Goal: Task Accomplishment & Management: Complete application form

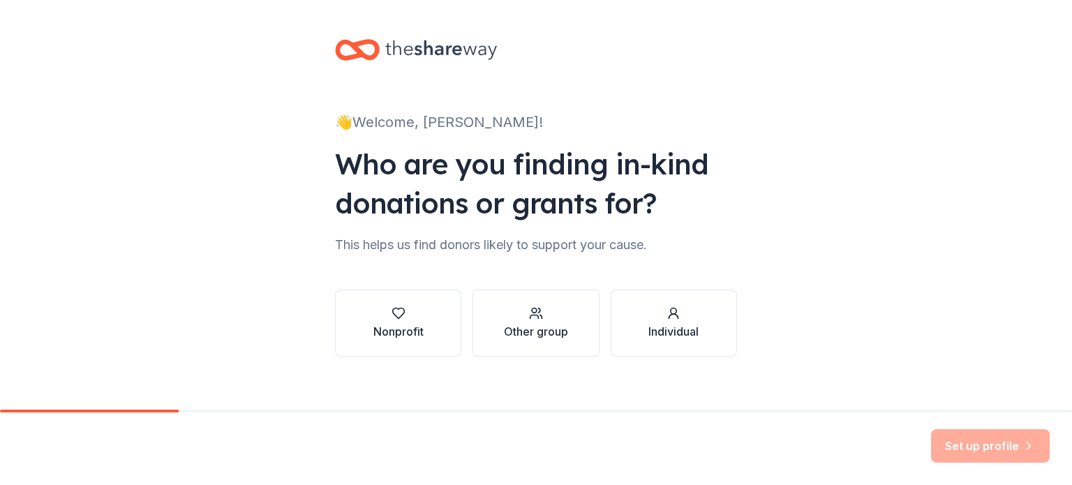
scroll to position [14, 0]
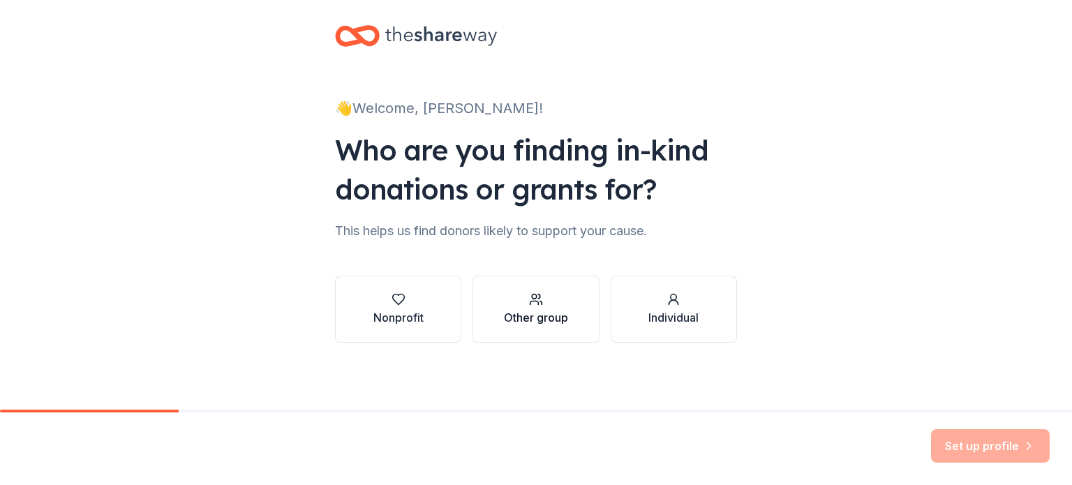
click at [516, 302] on div "button" at bounding box center [536, 299] width 64 height 14
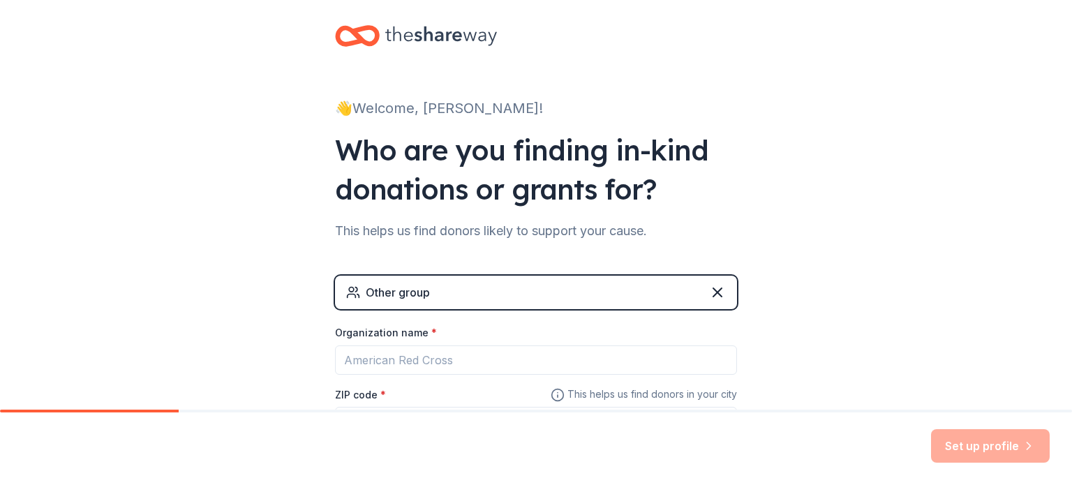
scroll to position [134, 0]
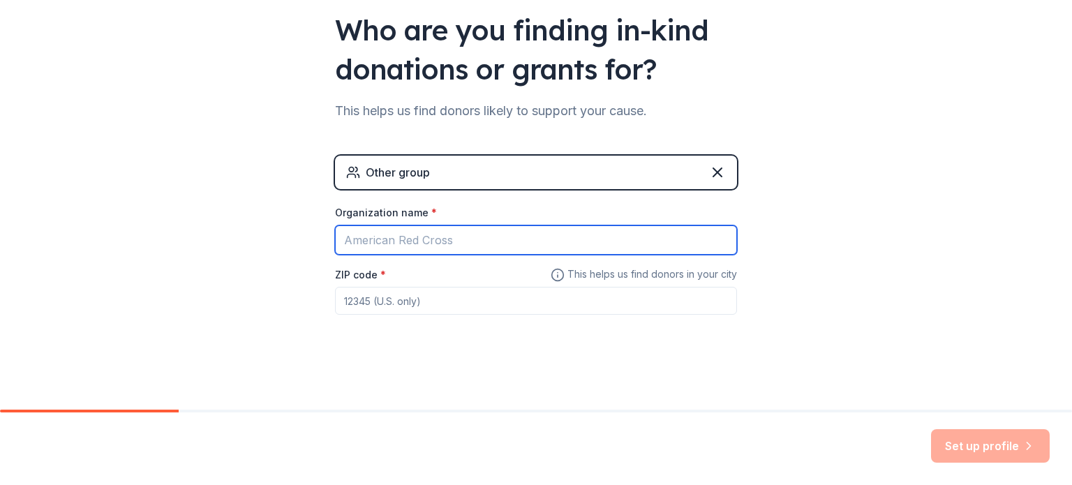
click at [431, 243] on input "Organization name *" at bounding box center [536, 239] width 402 height 29
type input "[PERSON_NAME][GEOGRAPHIC_DATA]"
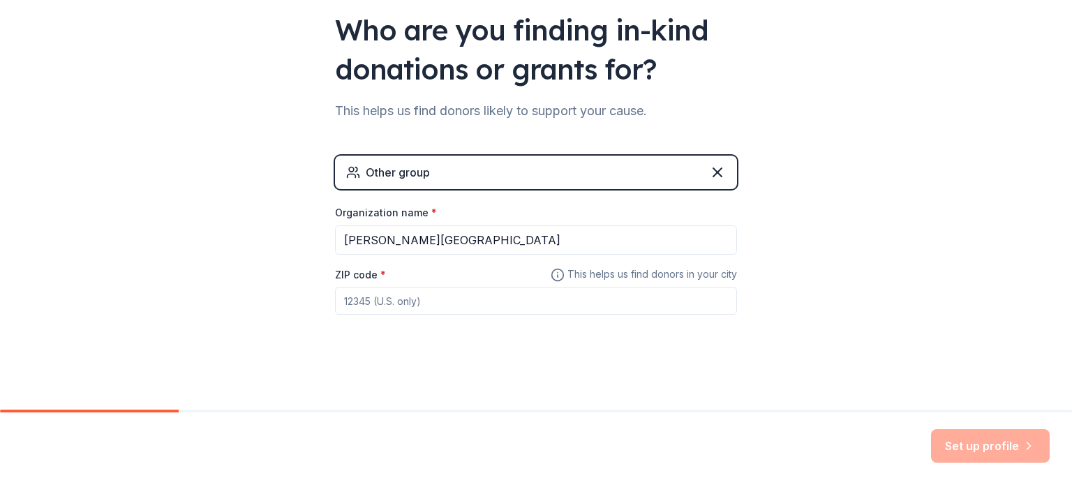
click at [654, 298] on input "ZIP code *" at bounding box center [536, 301] width 402 height 28
type input "95901"
click at [717, 377] on div "👋 Welcome, [PERSON_NAME]! Who are you finding in-kind donations or grants for? …" at bounding box center [536, 138] width 447 height 544
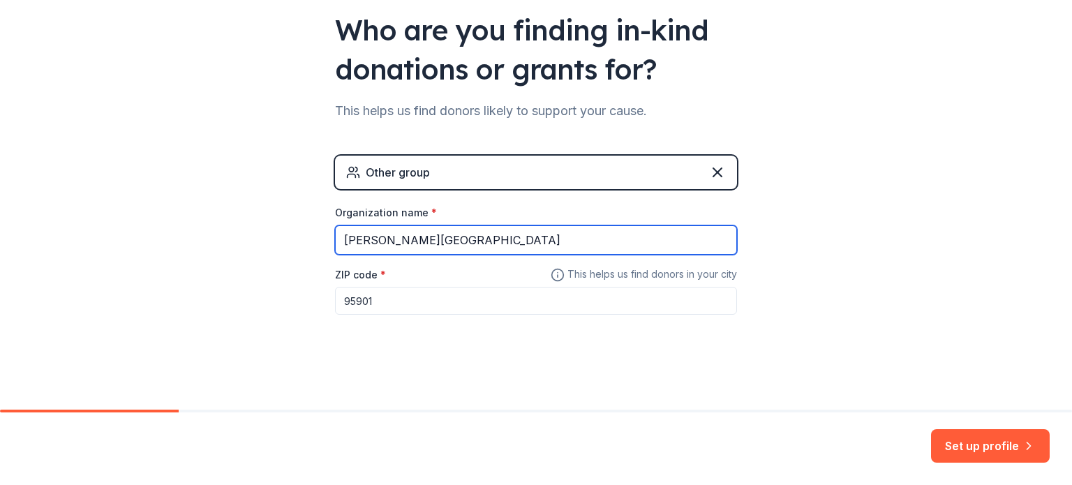
click at [496, 236] on input "[PERSON_NAME][GEOGRAPHIC_DATA]" at bounding box center [536, 239] width 402 height 29
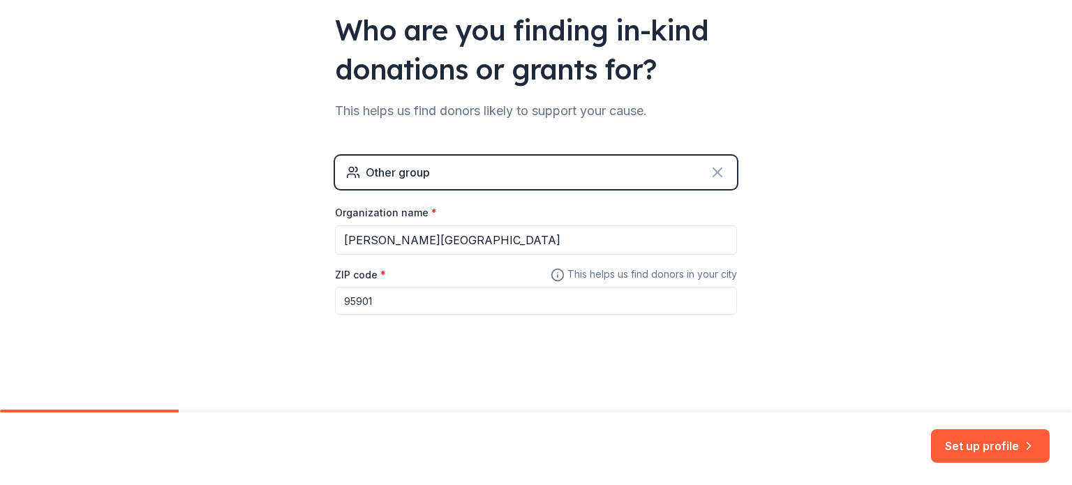
click at [709, 167] on icon at bounding box center [717, 172] width 17 height 17
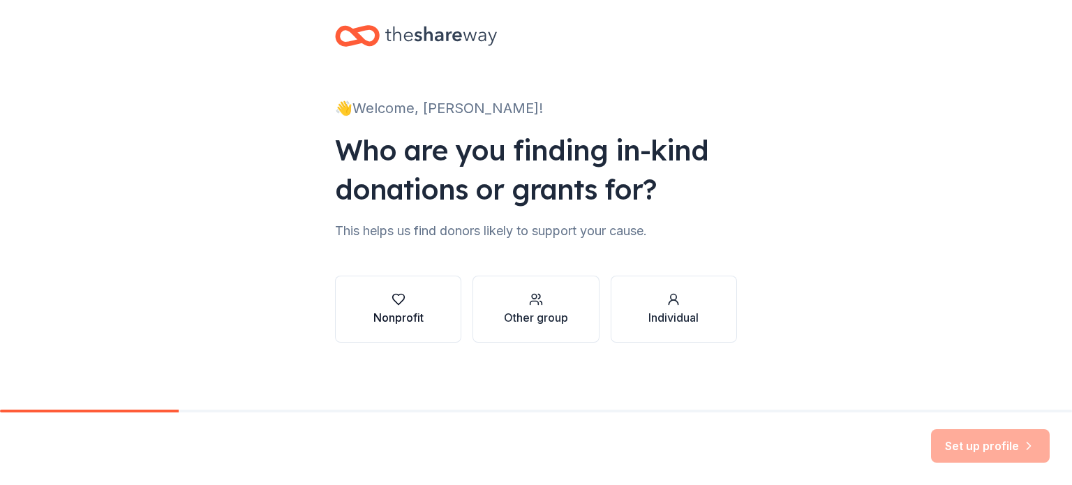
click at [426, 318] on button "Nonprofit" at bounding box center [398, 309] width 126 height 67
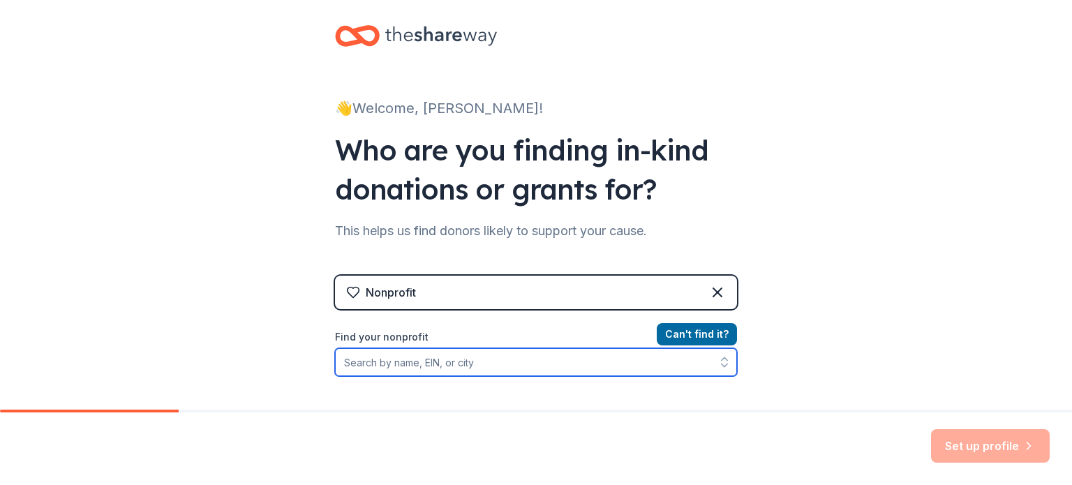
click at [482, 367] on input "Find your nonprofit" at bounding box center [536, 362] width 402 height 28
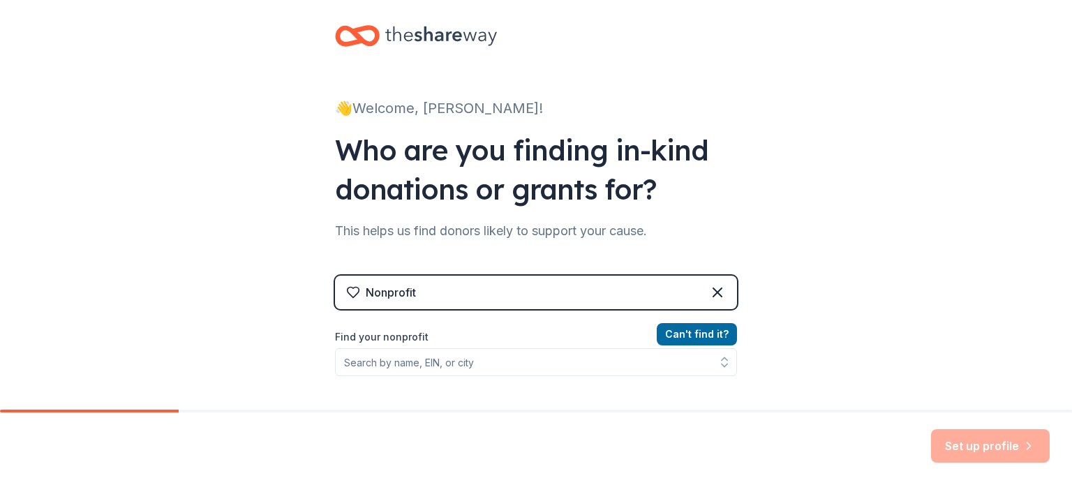
click at [472, 298] on div "Nonprofit" at bounding box center [536, 293] width 402 height 34
click at [470, 299] on div "Nonprofit" at bounding box center [536, 293] width 402 height 34
click at [466, 292] on div "Nonprofit" at bounding box center [536, 293] width 402 height 34
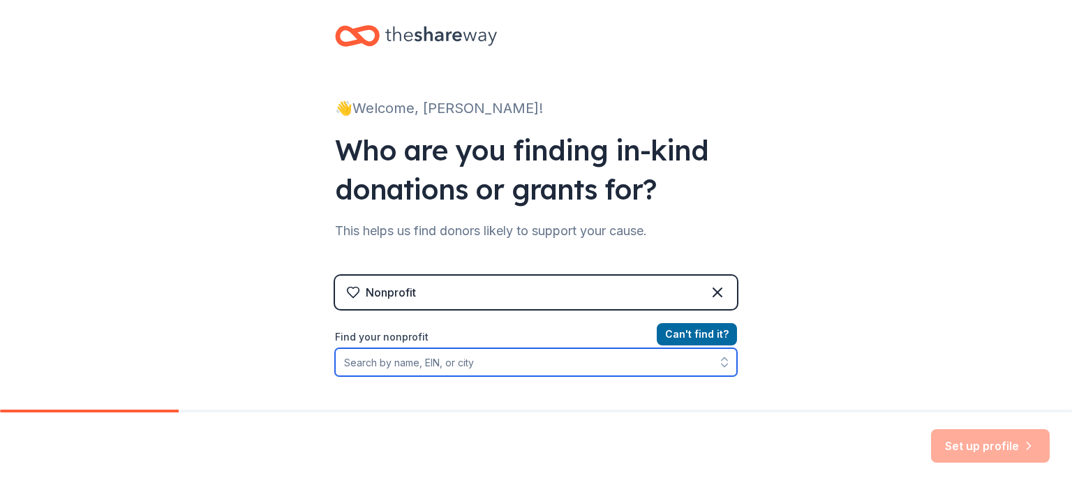
click at [466, 355] on input "Find your nonprofit" at bounding box center [536, 362] width 402 height 28
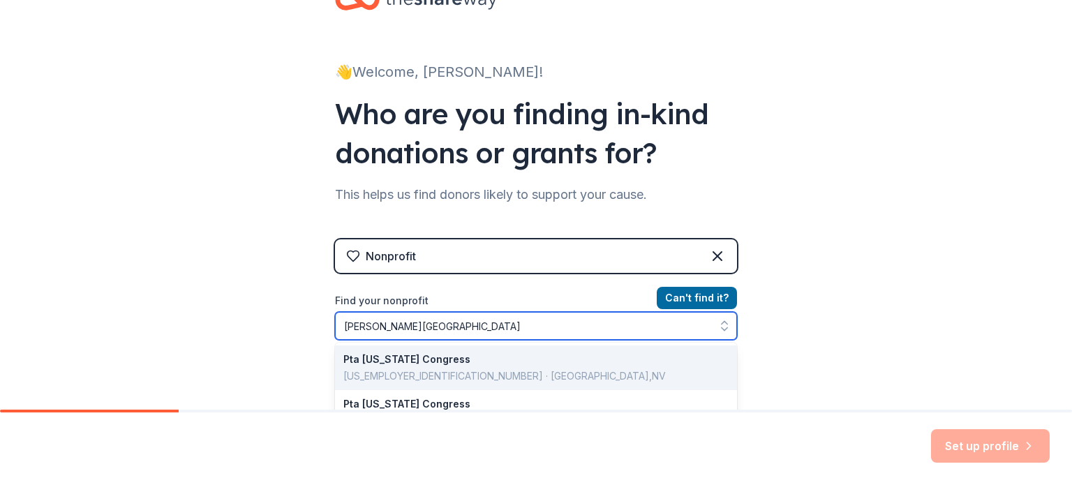
type input "[PERSON_NAME][GEOGRAPHIC_DATA]"
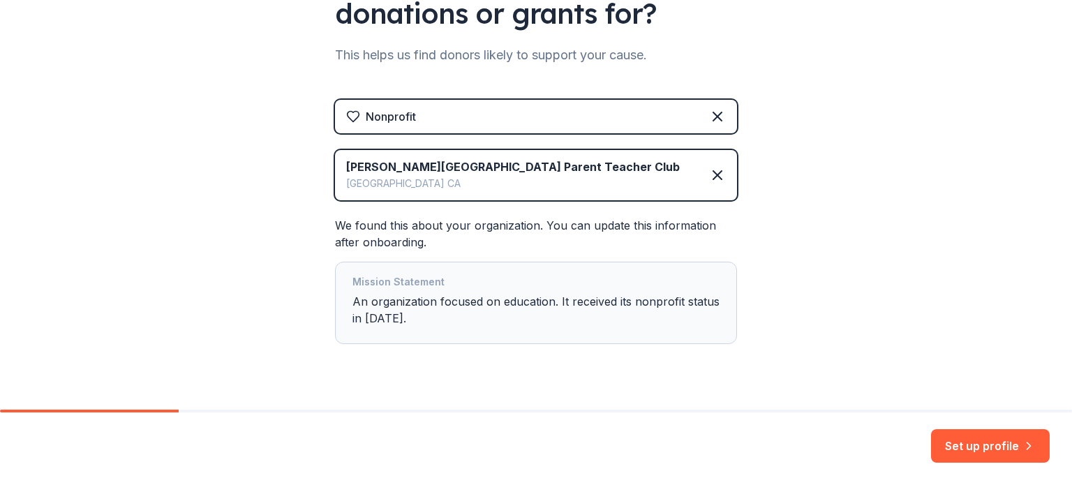
scroll to position [120, 0]
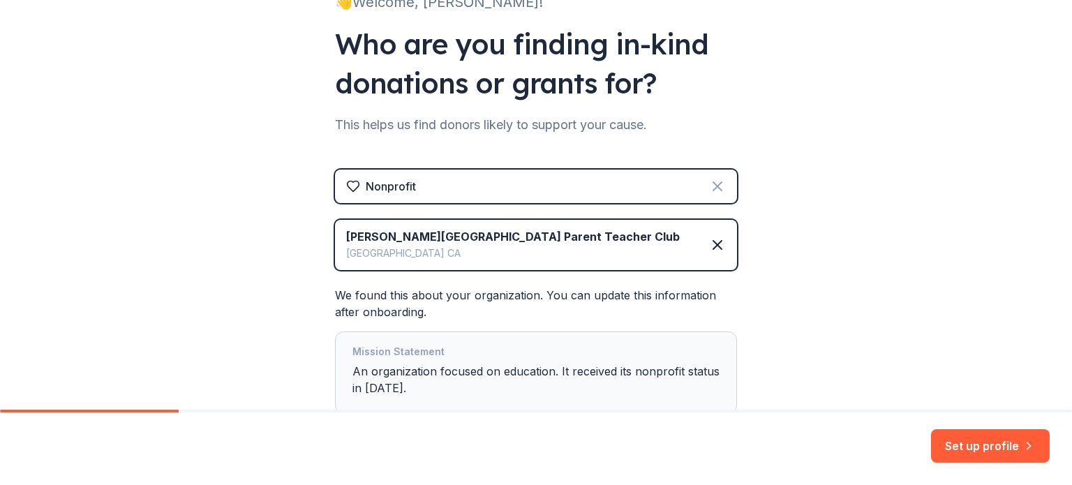
click at [709, 186] on icon at bounding box center [717, 186] width 17 height 17
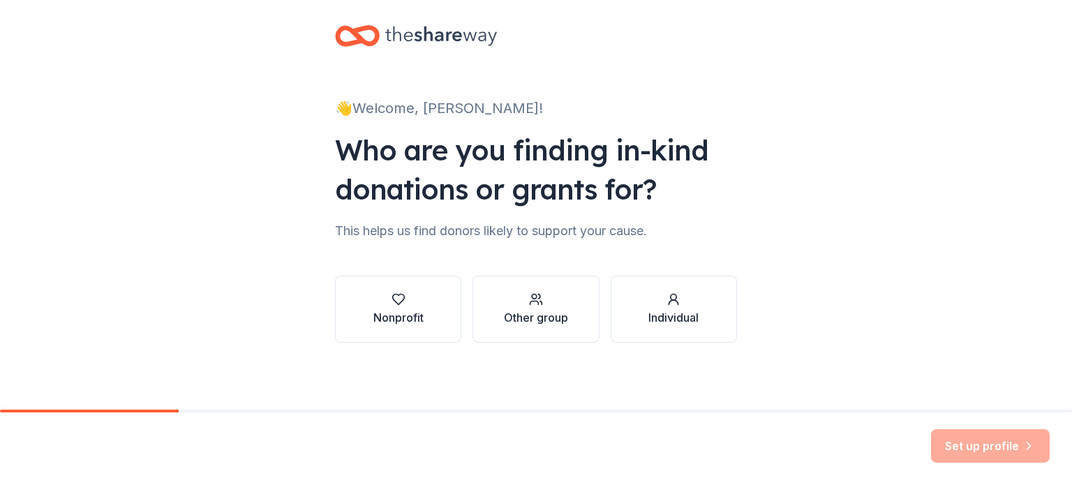
scroll to position [14, 0]
click at [539, 304] on div "button" at bounding box center [536, 299] width 64 height 14
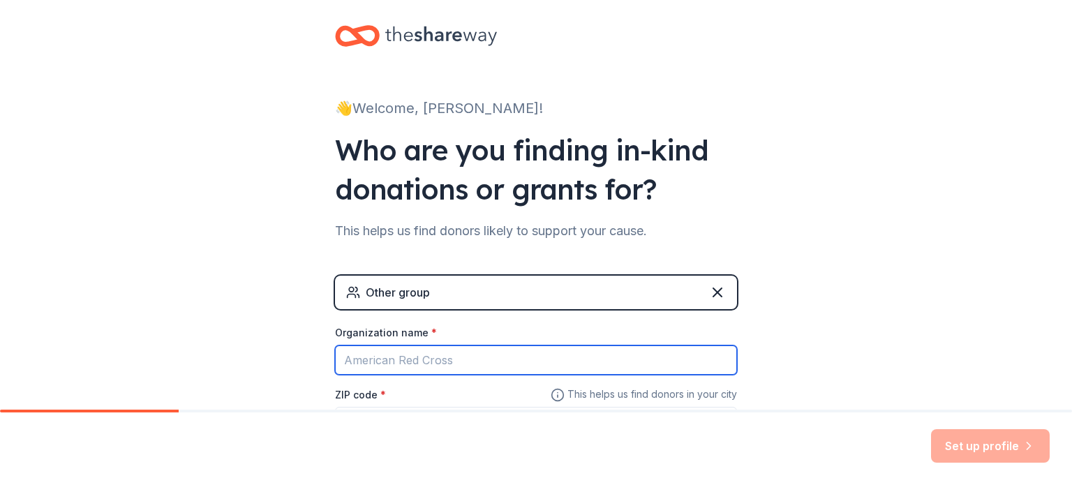
click at [537, 364] on input "Organization name *" at bounding box center [536, 359] width 402 height 29
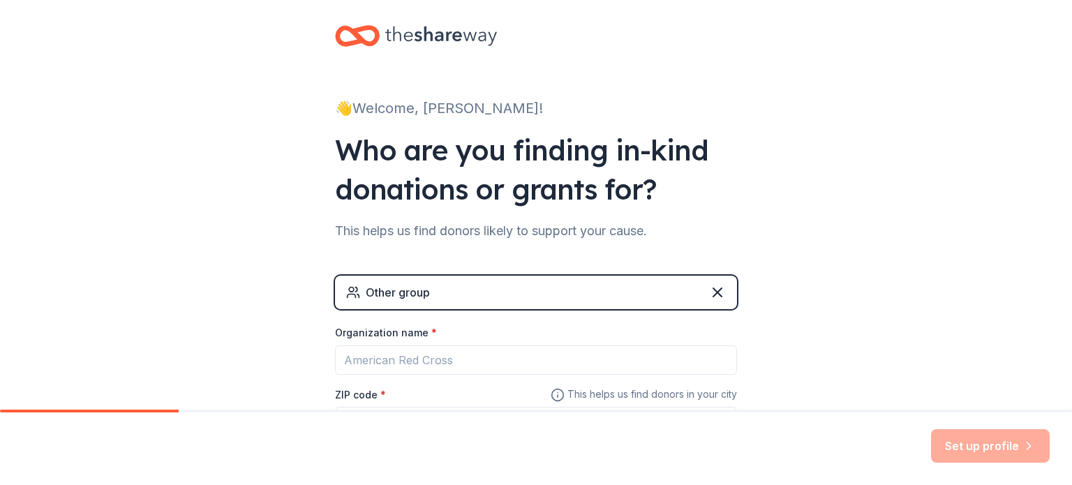
click at [558, 294] on div "Other group" at bounding box center [536, 293] width 402 height 34
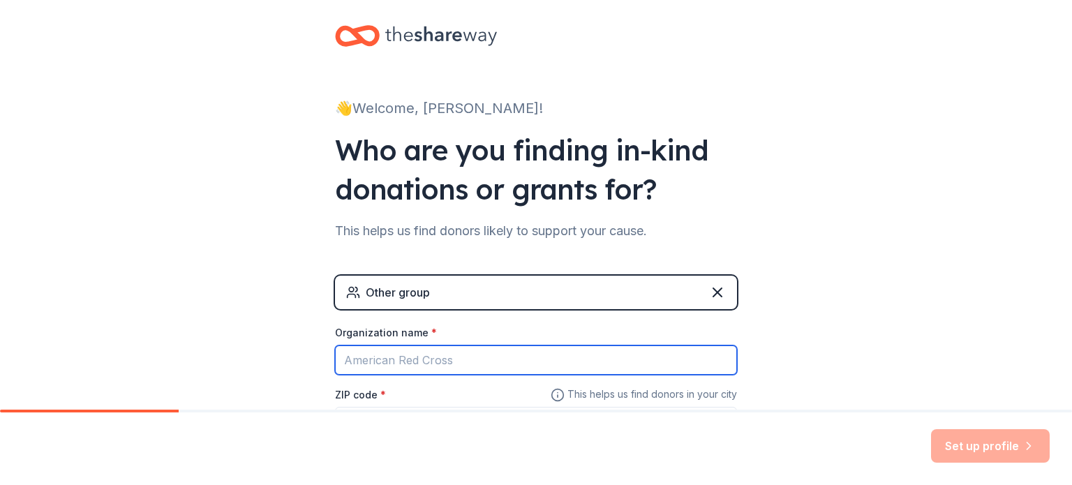
click at [512, 352] on input "Organization name *" at bounding box center [536, 359] width 402 height 29
type input "[PERSON_NAME][GEOGRAPHIC_DATA]"
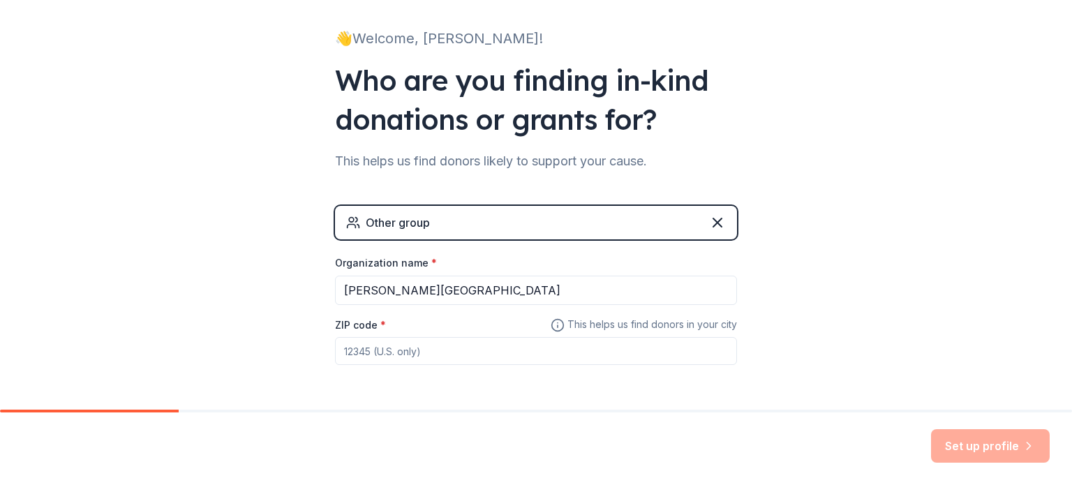
click at [462, 362] on input "ZIP code *" at bounding box center [536, 351] width 402 height 28
type input "95901"
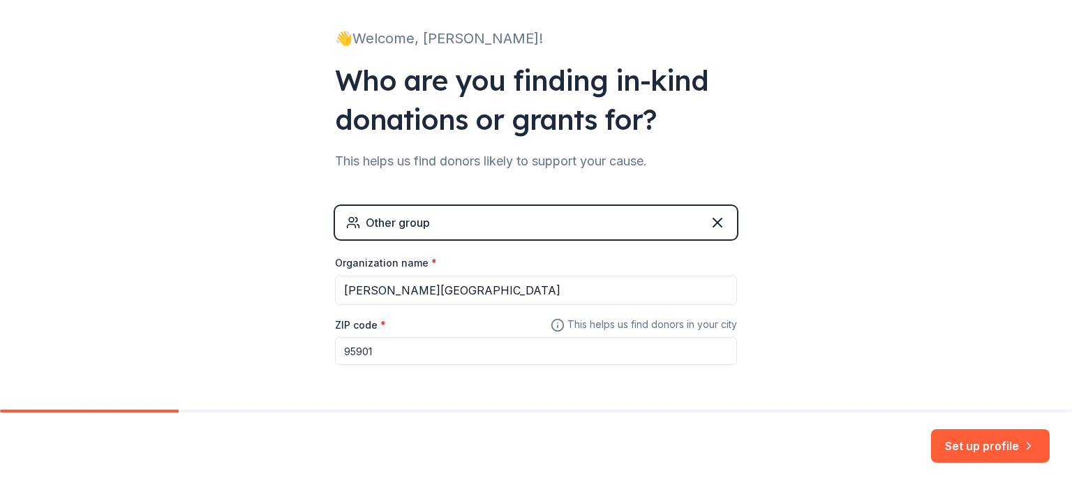
drag, startPoint x: 514, startPoint y: 392, endPoint x: 533, endPoint y: 390, distance: 19.7
click at [514, 392] on div "Other group Organization name * [PERSON_NAME][GEOGRAPHIC_DATA] ZIP code * 95901…" at bounding box center [536, 299] width 402 height 187
click at [958, 443] on button "Set up profile" at bounding box center [990, 446] width 119 height 34
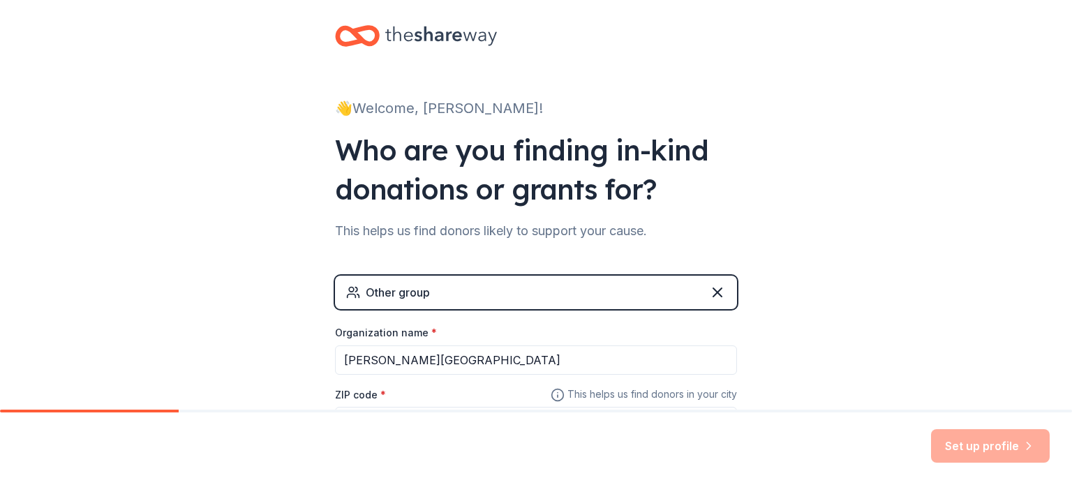
scroll to position [134, 0]
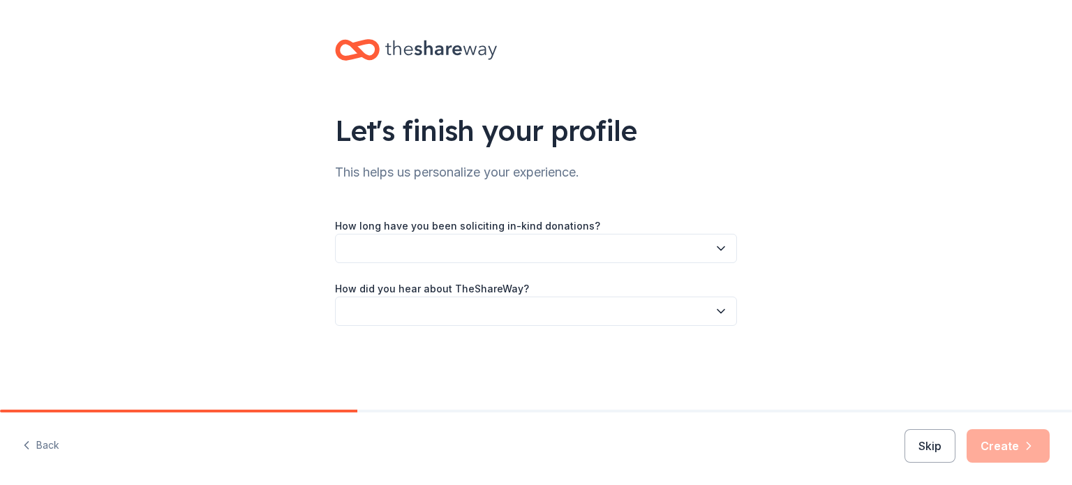
click at [712, 248] on button "button" at bounding box center [536, 248] width 402 height 29
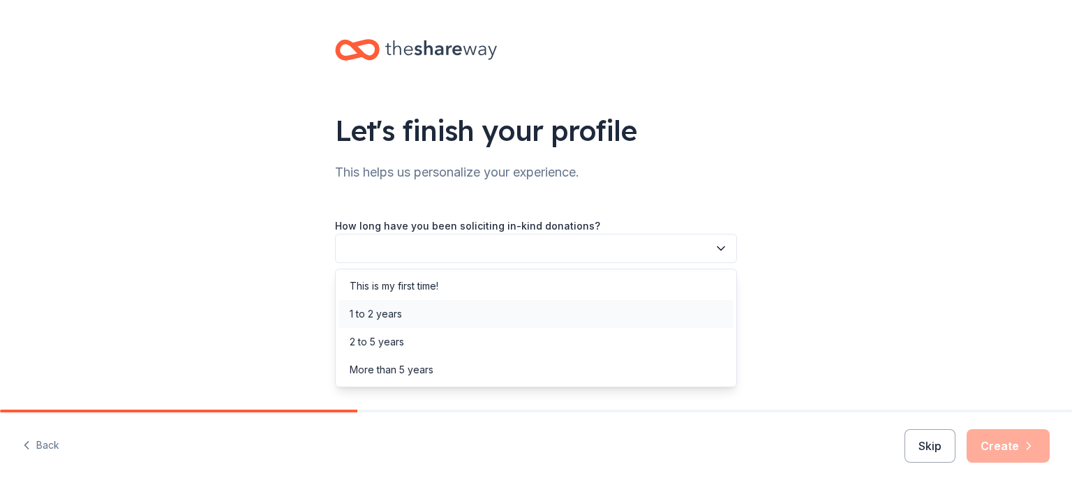
click at [382, 306] on div "1 to 2 years" at bounding box center [376, 314] width 52 height 17
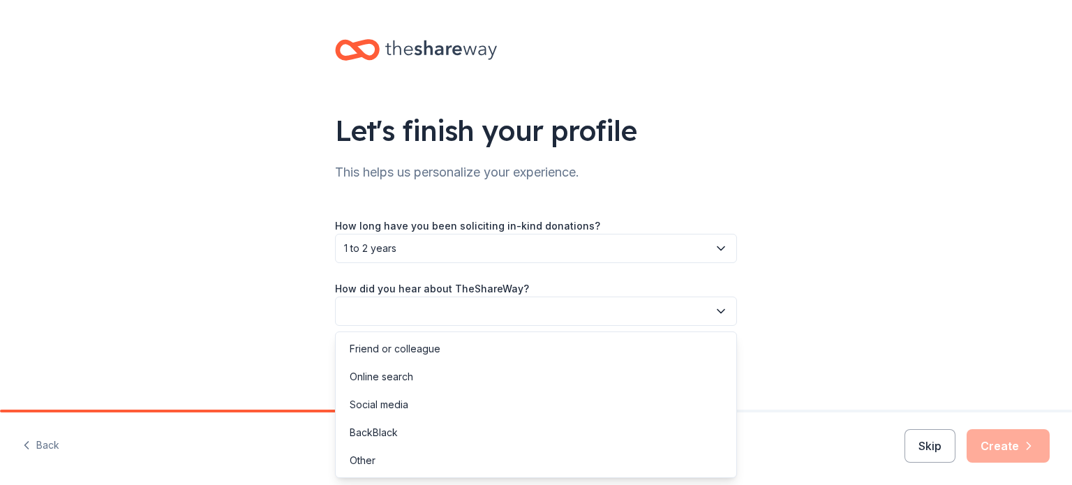
click at [380, 306] on button "button" at bounding box center [536, 311] width 402 height 29
drag, startPoint x: 441, startPoint y: 343, endPoint x: 464, endPoint y: 342, distance: 23.0
click at [445, 343] on div "Friend or colleague" at bounding box center [535, 349] width 395 height 28
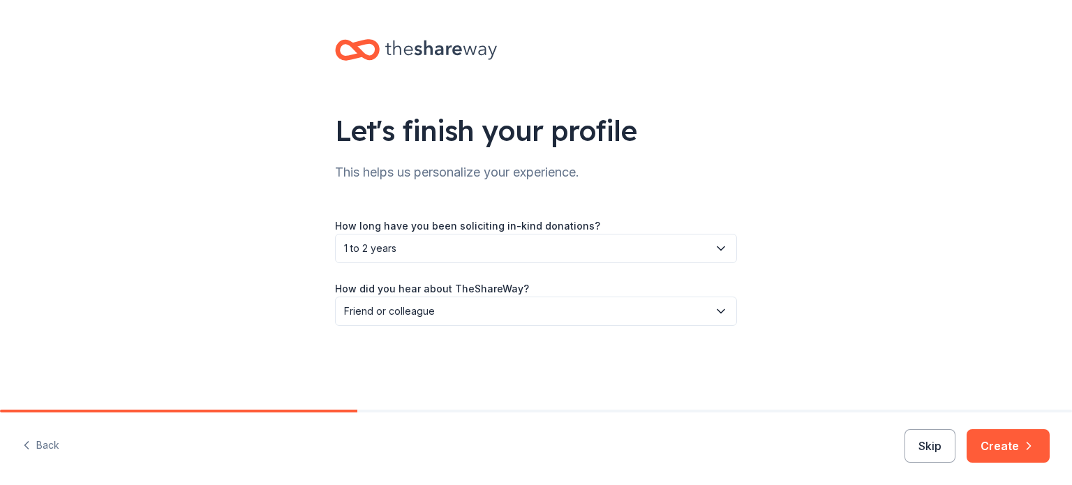
drag, startPoint x: 1022, startPoint y: 449, endPoint x: 1025, endPoint y: 457, distance: 8.2
click at [1025, 457] on button "Create" at bounding box center [1008, 446] width 83 height 34
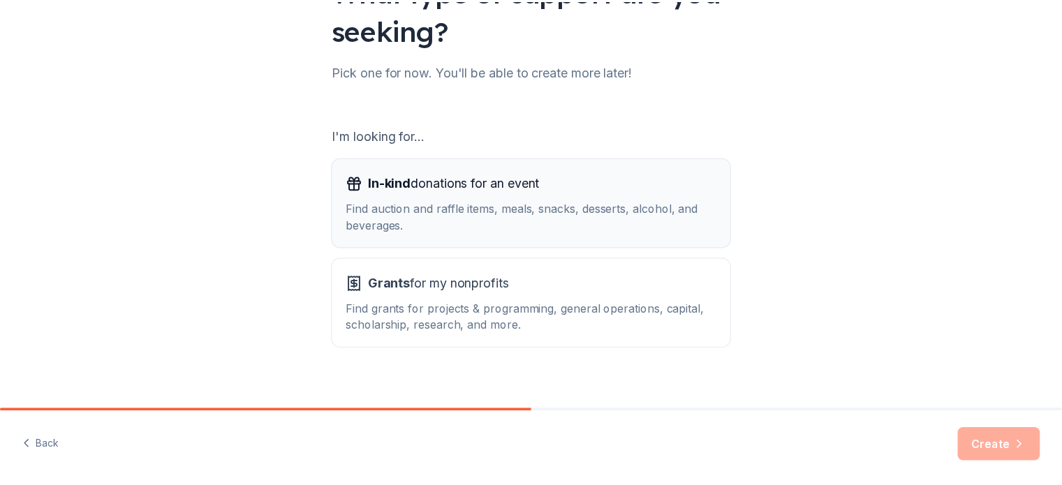
scroll to position [154, 0]
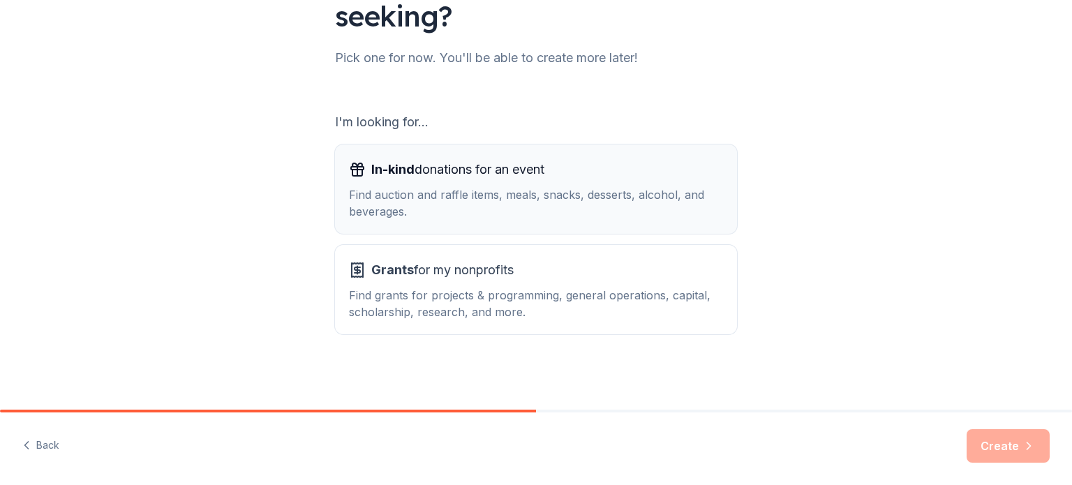
click at [442, 200] on div "Find auction and raffle items, meals, snacks, desserts, alcohol, and beverages." at bounding box center [536, 203] width 374 height 34
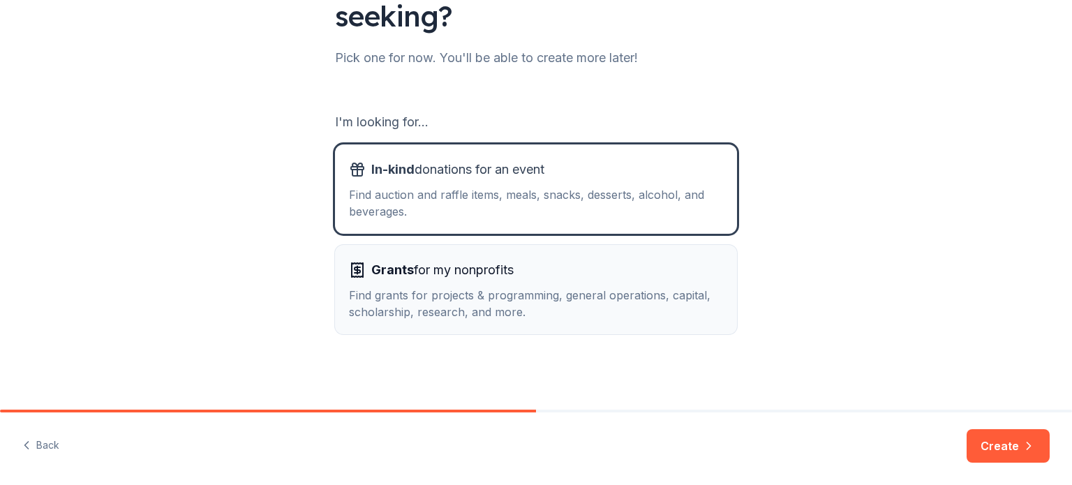
click at [444, 276] on span "Grants for my nonprofits" at bounding box center [442, 270] width 142 height 22
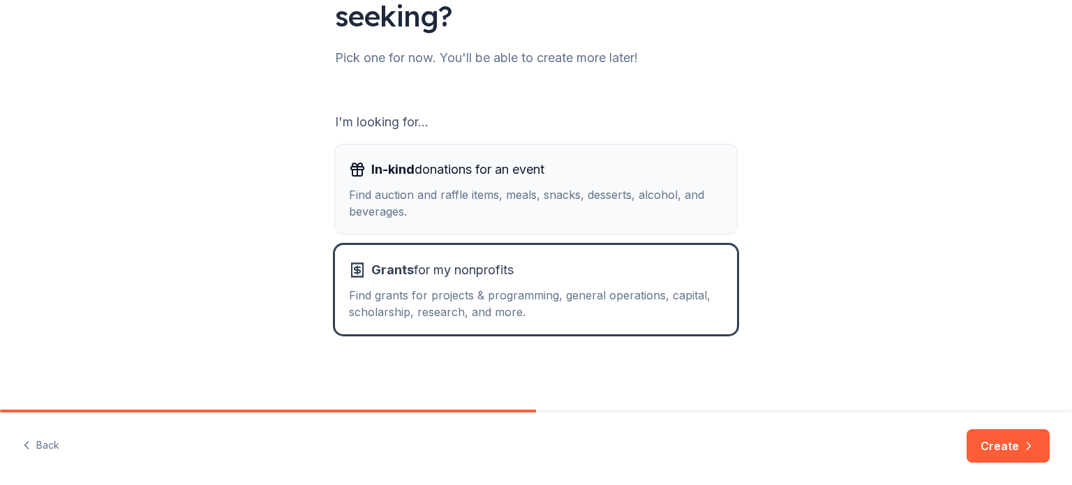
click at [447, 199] on div "Find auction and raffle items, meals, snacks, desserts, alcohol, and beverages." at bounding box center [536, 203] width 374 height 34
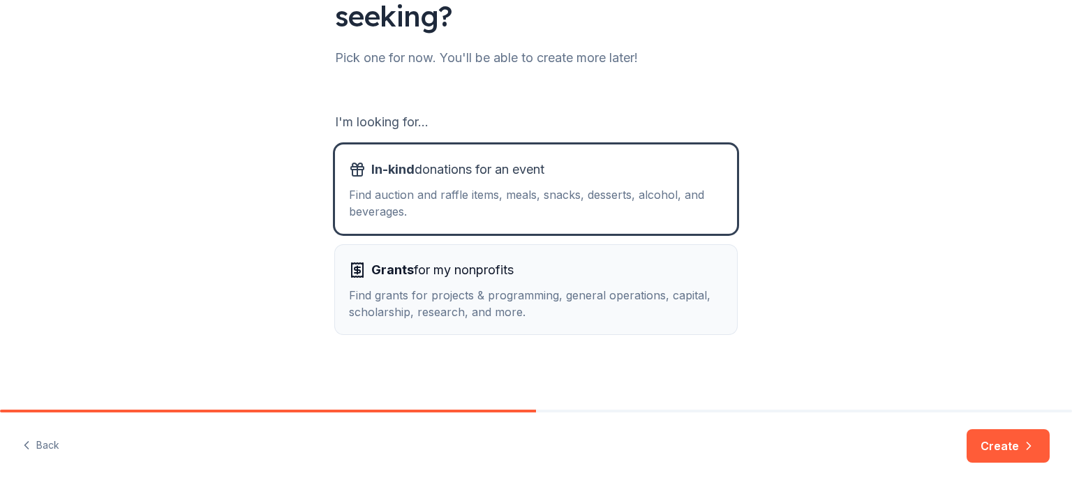
click at [567, 310] on div "Find grants for projects & programming, general operations, capital, scholarshi…" at bounding box center [536, 304] width 374 height 34
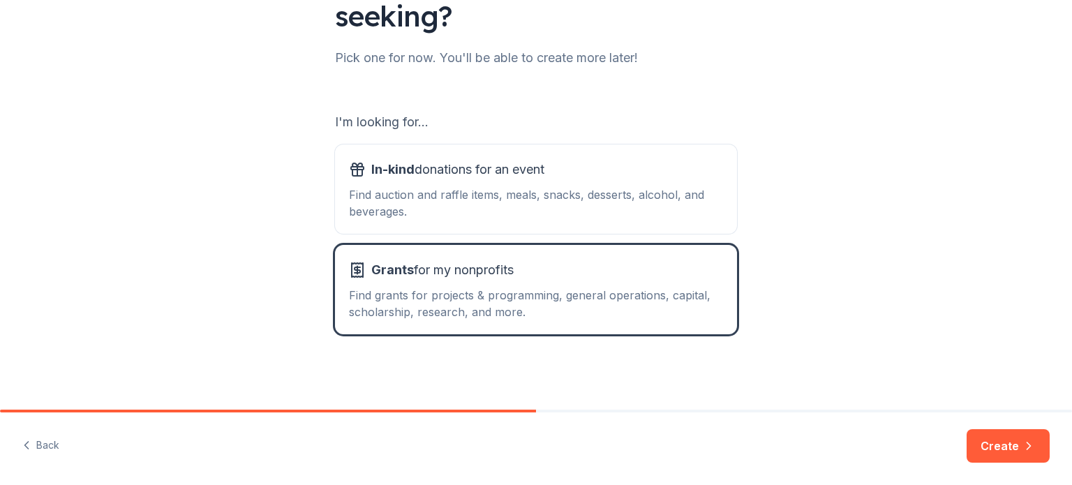
click at [997, 439] on button "Create" at bounding box center [1008, 446] width 83 height 34
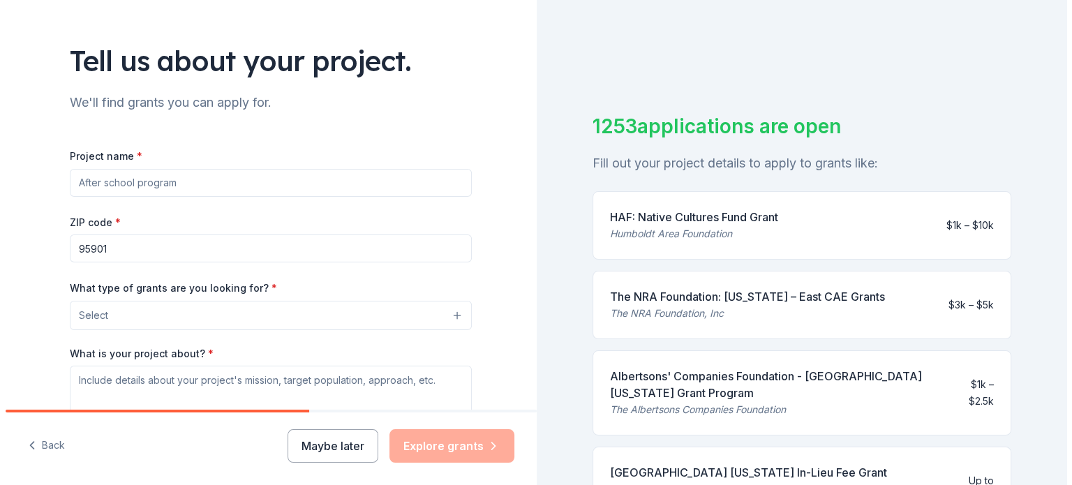
scroll to position [140, 0]
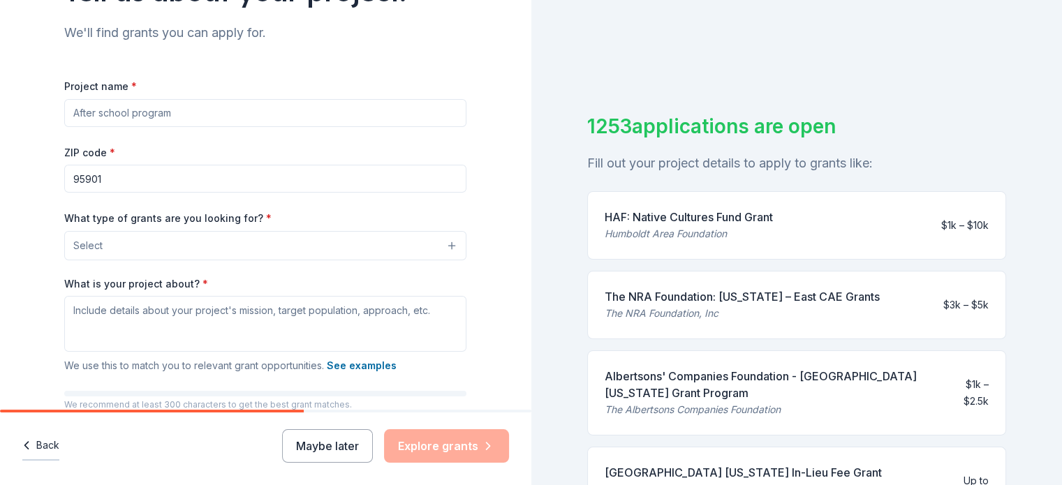
click at [31, 434] on button "Back" at bounding box center [40, 445] width 37 height 29
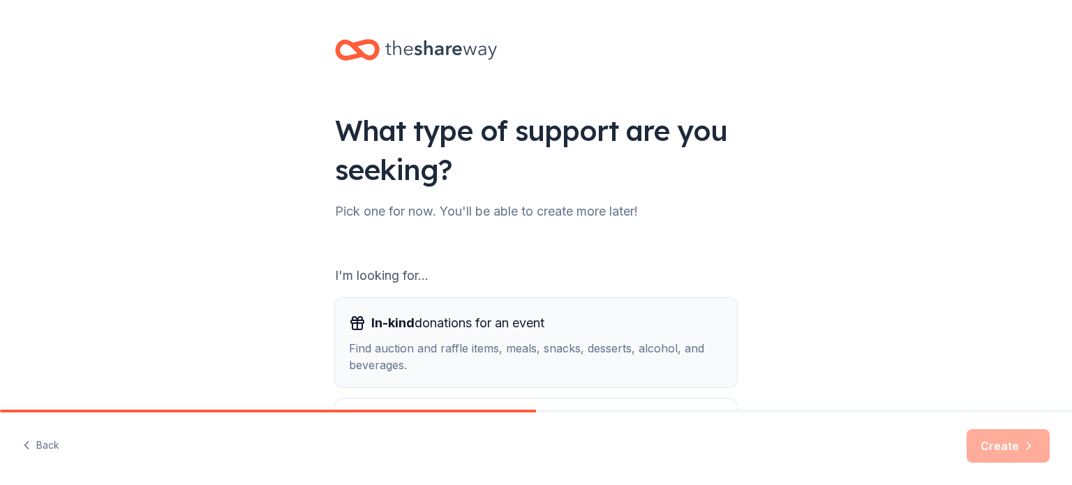
drag, startPoint x: 589, startPoint y: 341, endPoint x: 606, endPoint y: 341, distance: 16.8
click at [590, 341] on div "Find auction and raffle items, meals, snacks, desserts, alcohol, and beverages." at bounding box center [536, 357] width 374 height 34
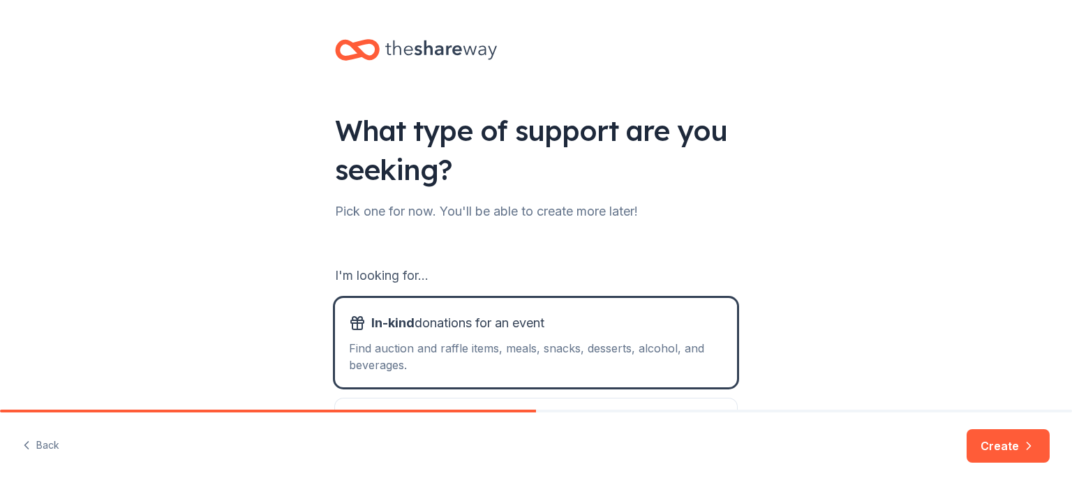
click at [997, 455] on button "Create" at bounding box center [1008, 446] width 83 height 34
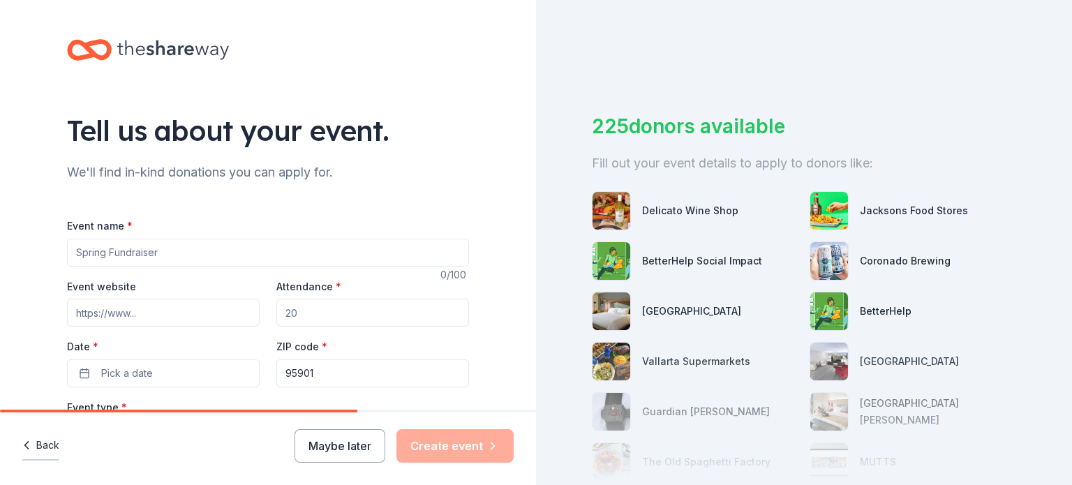
click at [59, 441] on button "Back" at bounding box center [40, 445] width 37 height 29
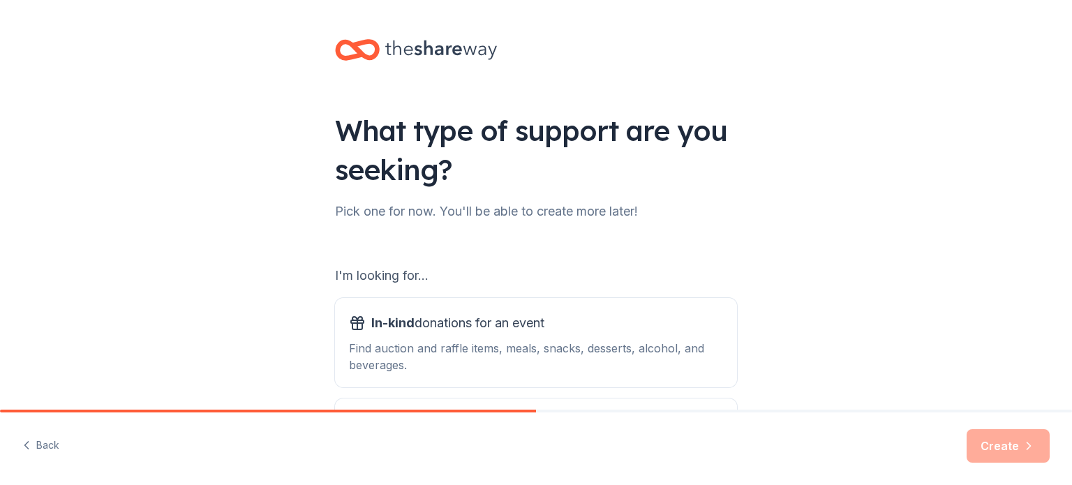
drag, startPoint x: 262, startPoint y: 340, endPoint x: 847, endPoint y: 170, distance: 609.6
click at [847, 170] on div "What type of support are you seeking? Pick one for now. You'll be able to creat…" at bounding box center [536, 281] width 1072 height 563
